Goal: Browse casually: Explore the website without a specific task or goal

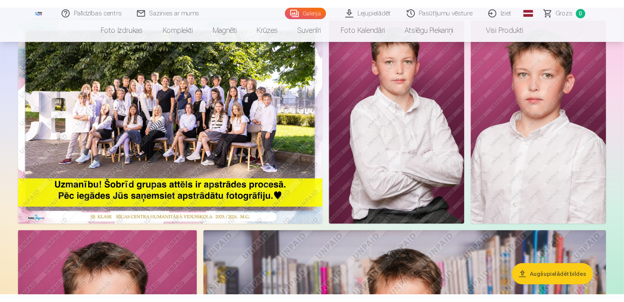
scroll to position [67, 0]
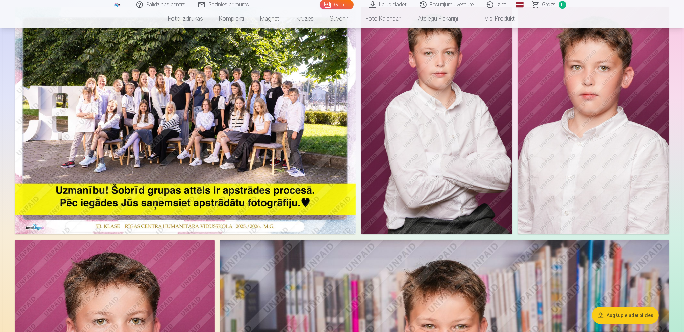
click at [159, 105] on img at bounding box center [185, 120] width 341 height 227
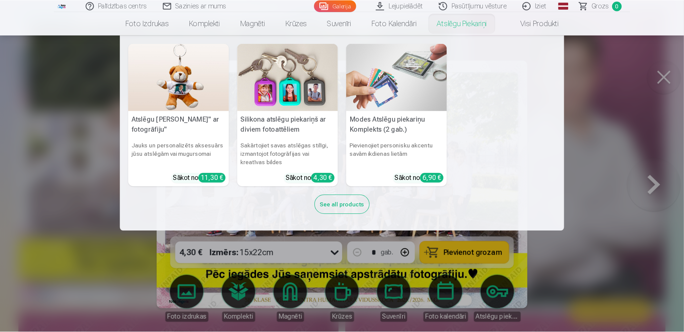
scroll to position [67, 0]
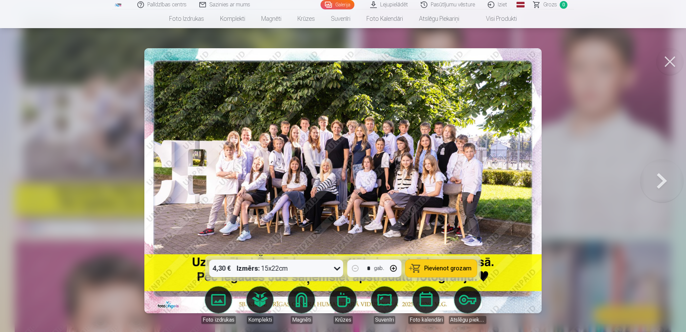
click at [513, 178] on button at bounding box center [662, 181] width 43 height 136
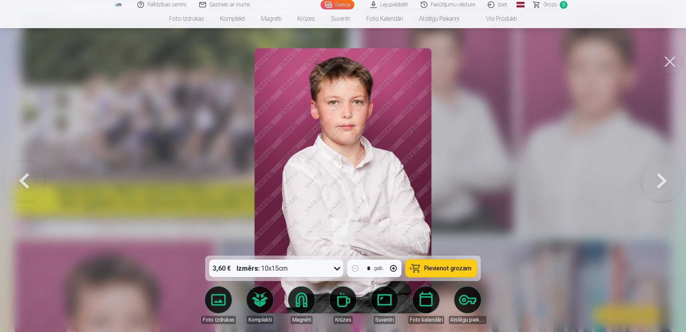
click at [513, 178] on button at bounding box center [662, 181] width 43 height 136
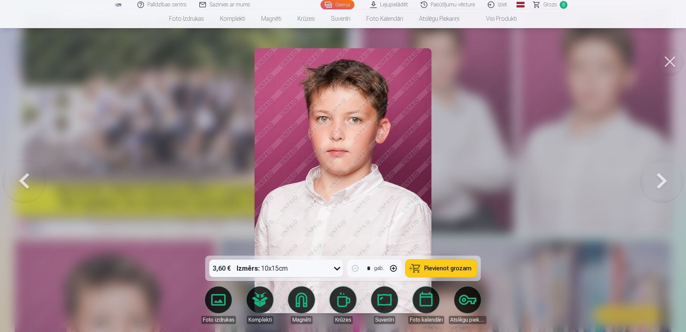
click at [513, 178] on button at bounding box center [662, 181] width 43 height 136
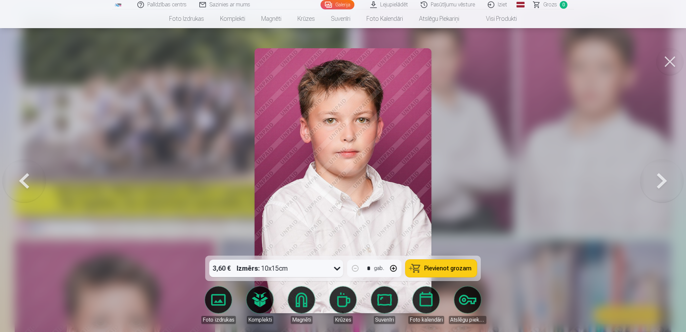
click at [21, 180] on button at bounding box center [24, 181] width 43 height 136
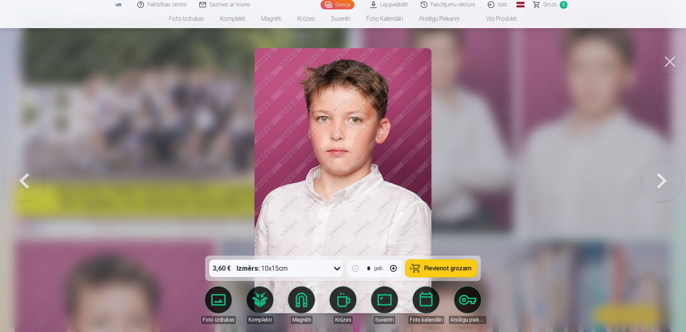
click at [21, 180] on button at bounding box center [24, 181] width 43 height 136
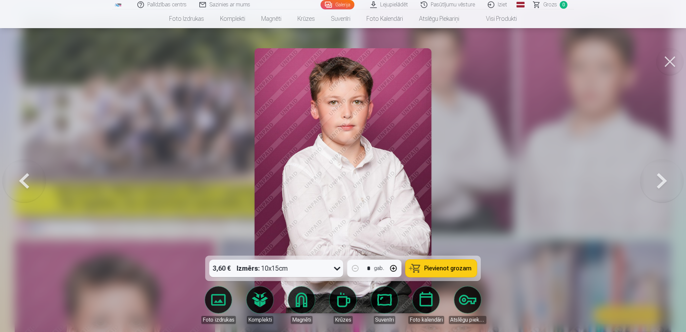
click at [513, 177] on button at bounding box center [662, 181] width 43 height 136
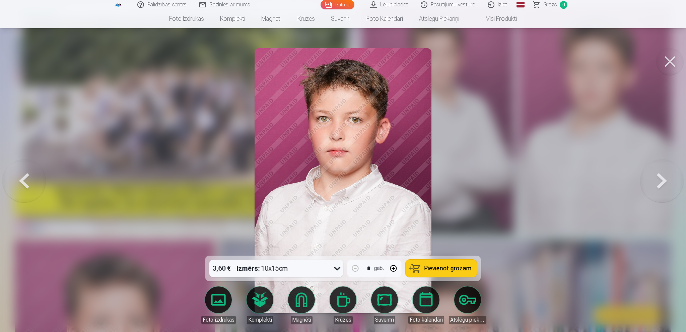
click at [513, 177] on button at bounding box center [662, 181] width 43 height 136
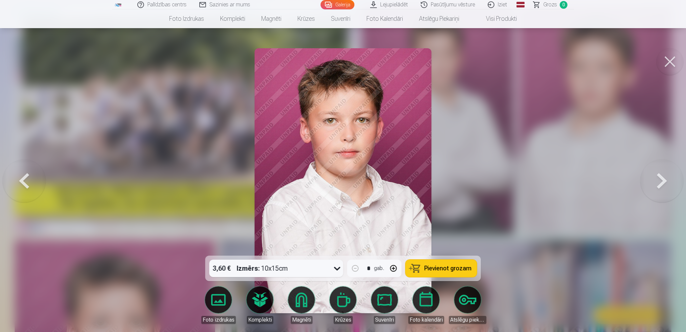
click at [513, 177] on button at bounding box center [662, 181] width 43 height 136
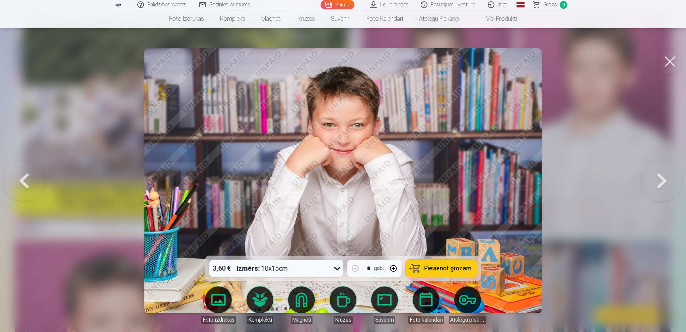
click at [513, 177] on button at bounding box center [662, 181] width 43 height 136
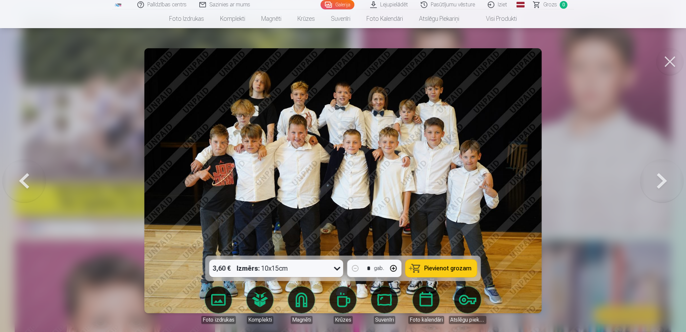
click at [513, 178] on button at bounding box center [662, 181] width 43 height 136
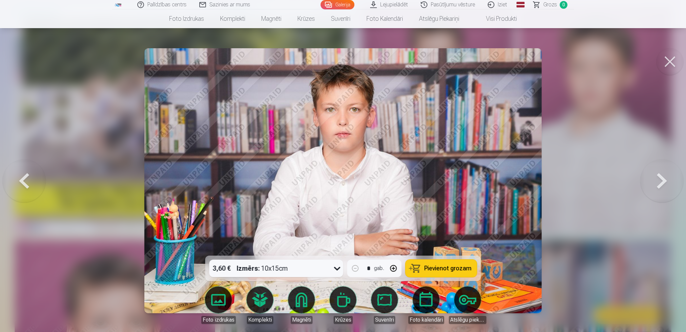
click at [513, 178] on button at bounding box center [662, 181] width 43 height 136
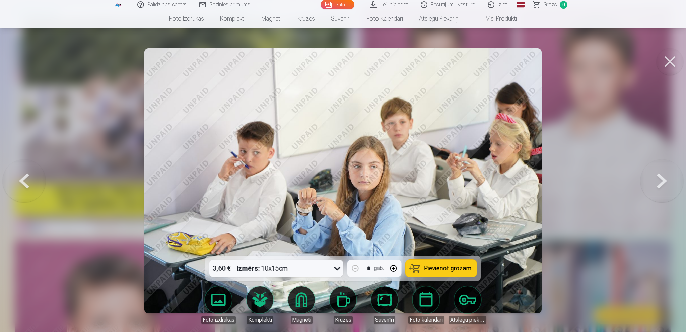
click at [513, 178] on button at bounding box center [662, 181] width 43 height 136
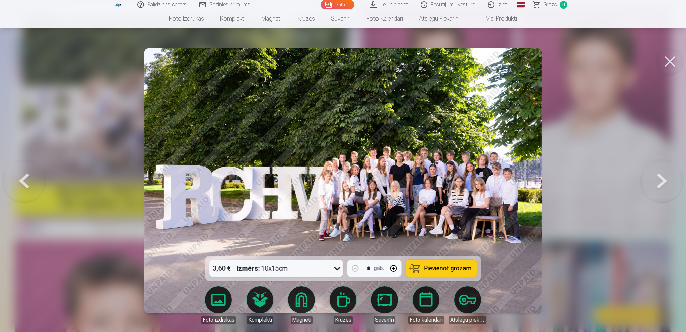
click at [513, 178] on button at bounding box center [662, 181] width 43 height 136
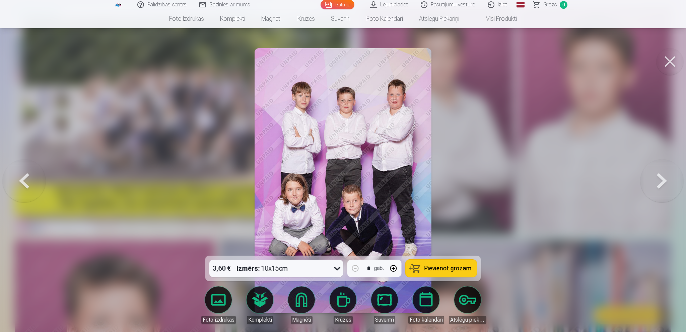
click at [513, 178] on button at bounding box center [662, 181] width 43 height 136
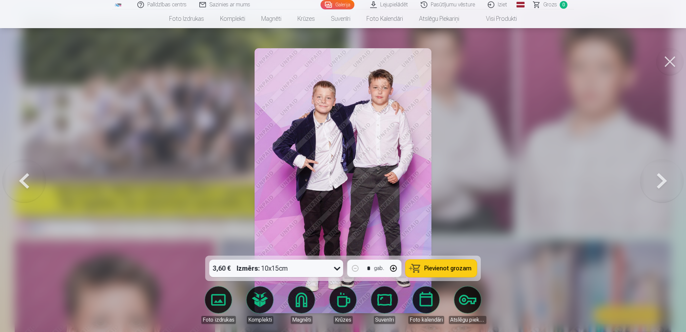
click at [513, 178] on button at bounding box center [662, 181] width 43 height 136
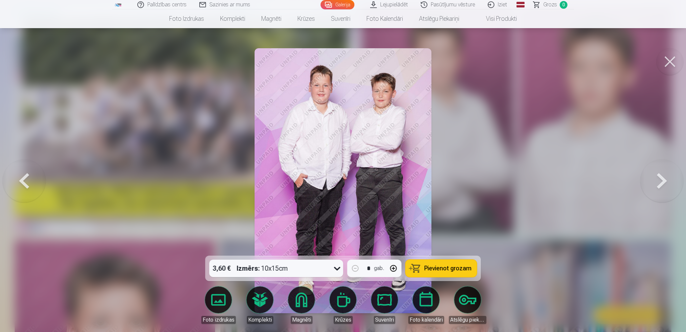
click at [513, 178] on button at bounding box center [662, 181] width 43 height 136
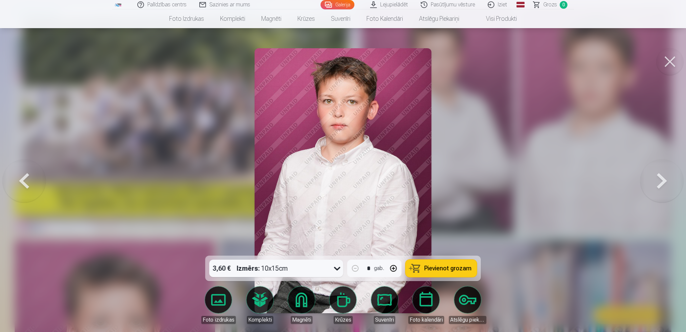
click at [513, 178] on button at bounding box center [662, 181] width 43 height 136
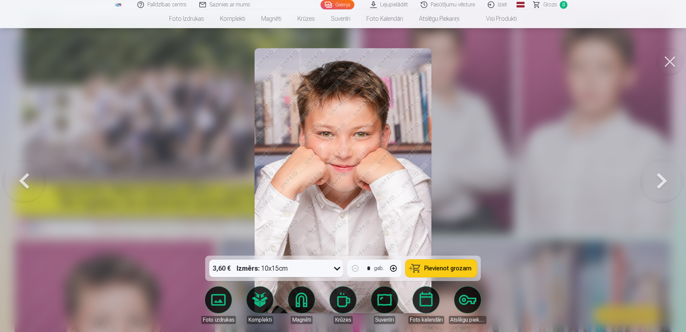
click at [513, 178] on button at bounding box center [662, 181] width 43 height 136
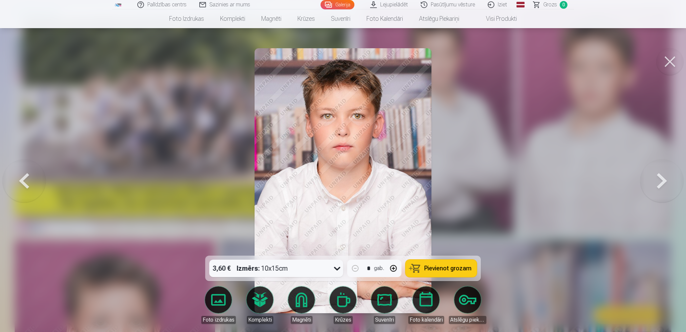
click at [513, 178] on button at bounding box center [662, 181] width 43 height 136
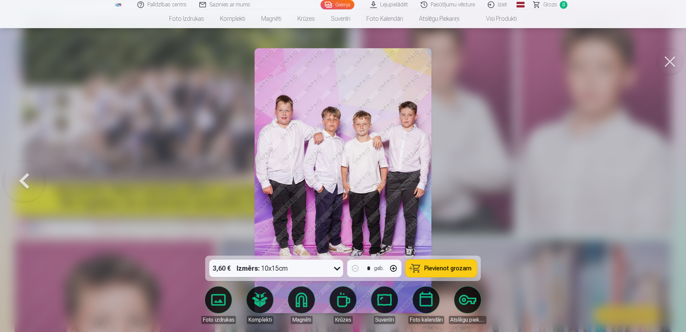
click at [26, 181] on button at bounding box center [24, 181] width 43 height 136
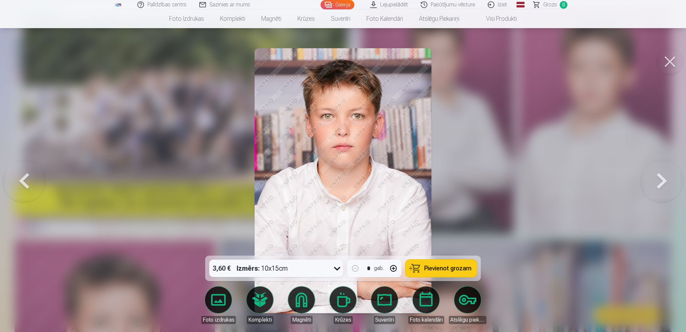
click at [26, 181] on button at bounding box center [24, 181] width 43 height 136
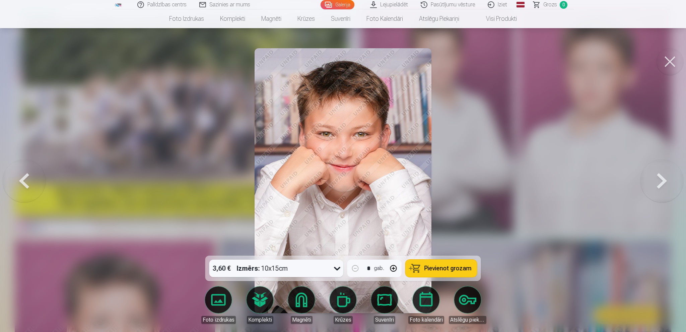
click at [26, 181] on button at bounding box center [24, 181] width 43 height 136
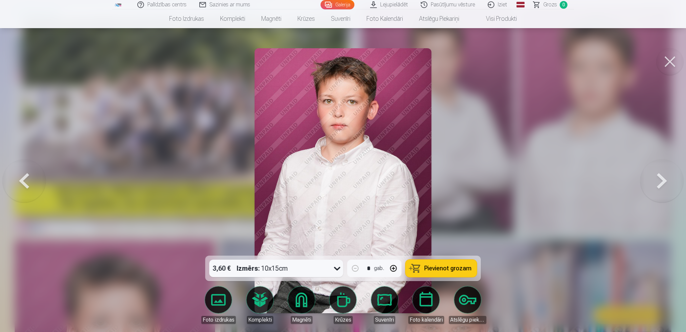
click at [26, 181] on button at bounding box center [24, 181] width 43 height 136
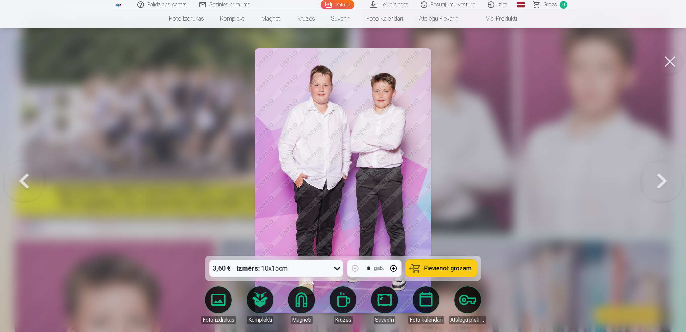
drag, startPoint x: 210, startPoint y: 259, endPoint x: 172, endPoint y: 253, distance: 39.4
click at [23, 176] on button at bounding box center [24, 181] width 43 height 136
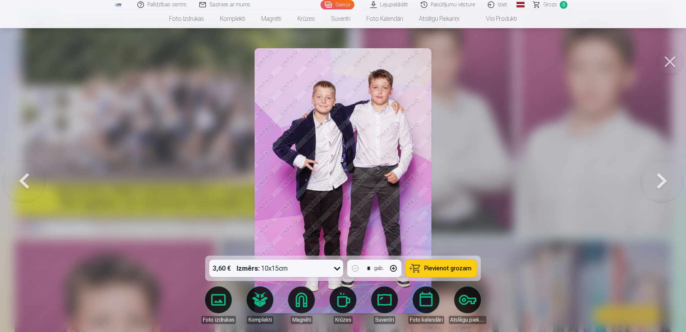
click at [23, 176] on button at bounding box center [24, 181] width 43 height 136
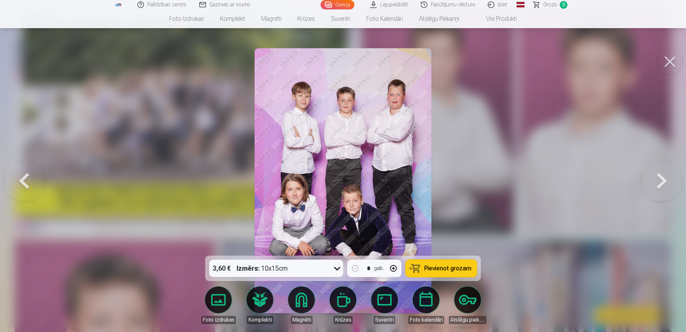
click at [23, 176] on button at bounding box center [24, 181] width 43 height 136
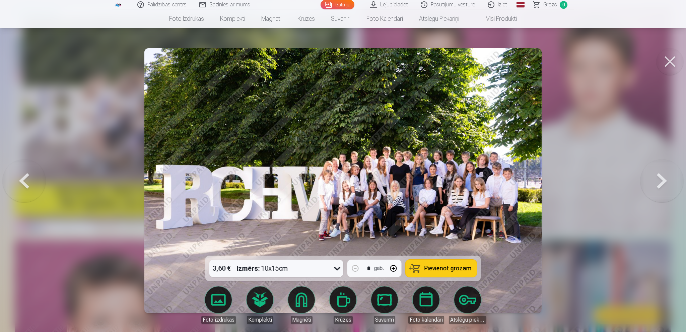
click at [23, 176] on button at bounding box center [24, 181] width 43 height 136
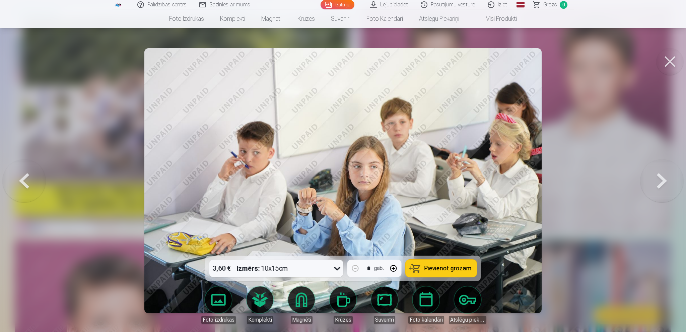
drag, startPoint x: 23, startPoint y: 176, endPoint x: 119, endPoint y: 68, distance: 145.0
click at [513, 63] on button at bounding box center [670, 61] width 27 height 27
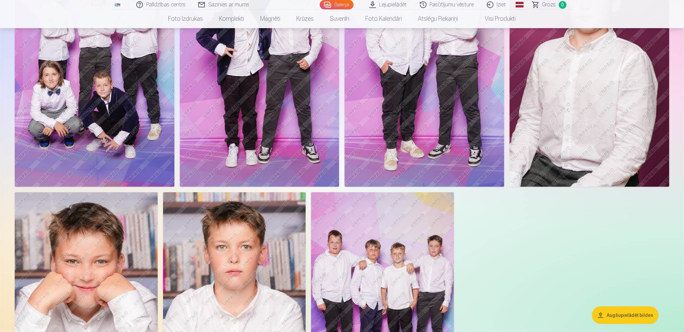
scroll to position [1039, 0]
